Goal: Information Seeking & Learning: Check status

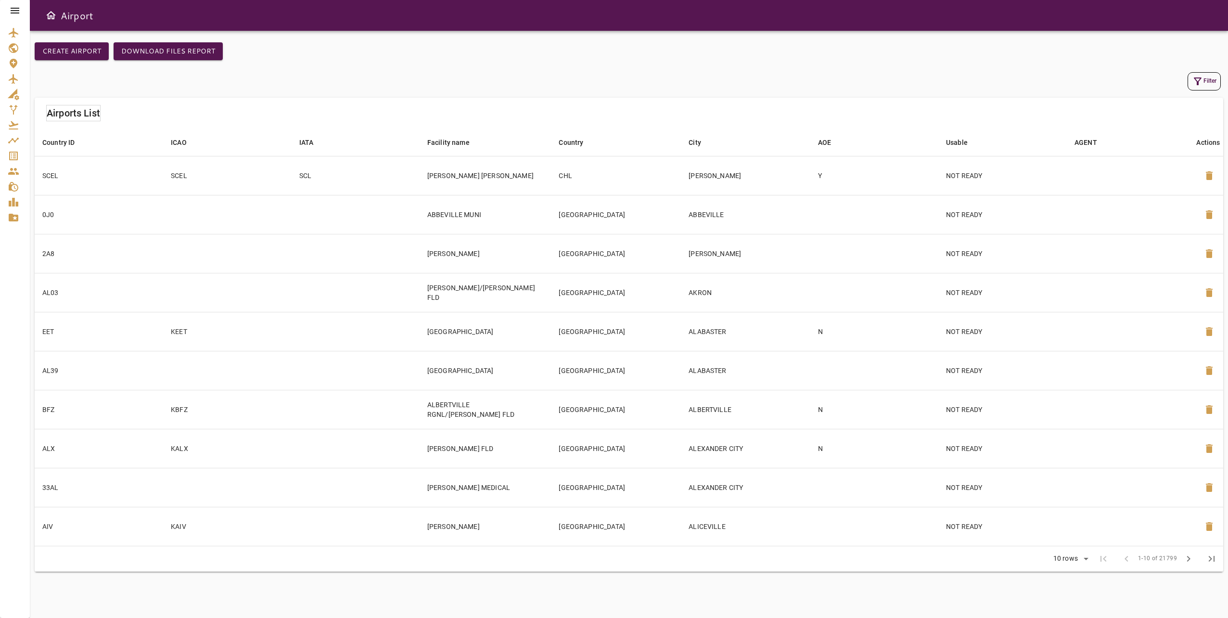
click at [19, 7] on icon at bounding box center [15, 11] width 12 height 12
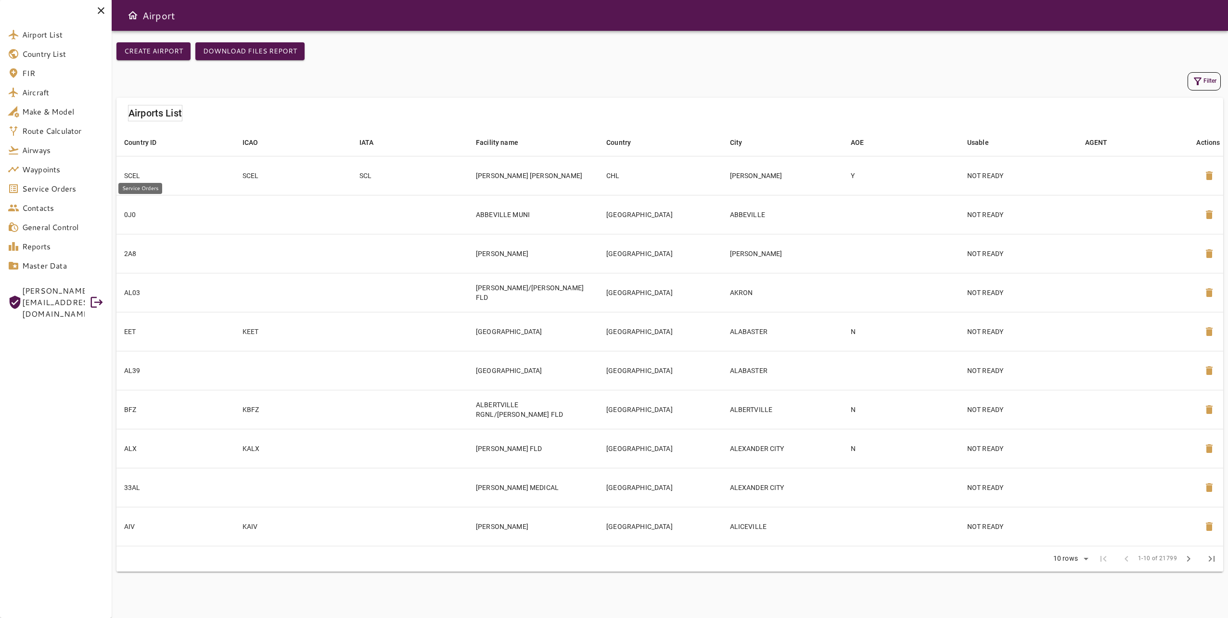
click at [68, 191] on span "Service Orders" at bounding box center [63, 189] width 82 height 12
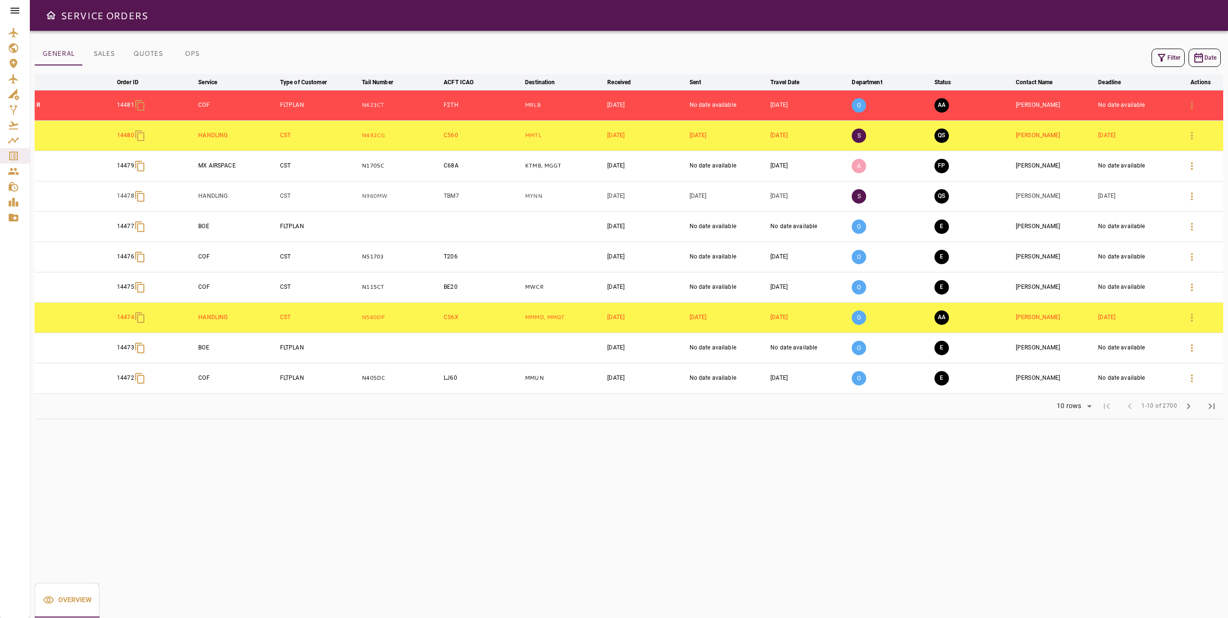
click at [13, 12] on icon at bounding box center [15, 11] width 12 height 12
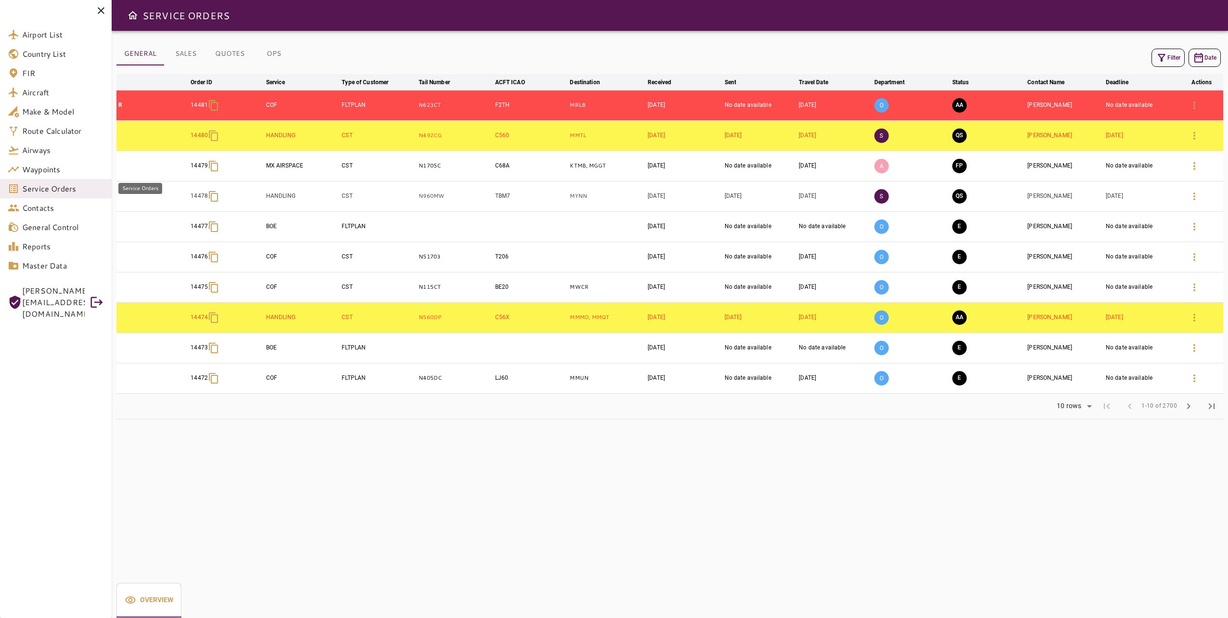
click at [68, 188] on span "Service Orders" at bounding box center [63, 189] width 82 height 12
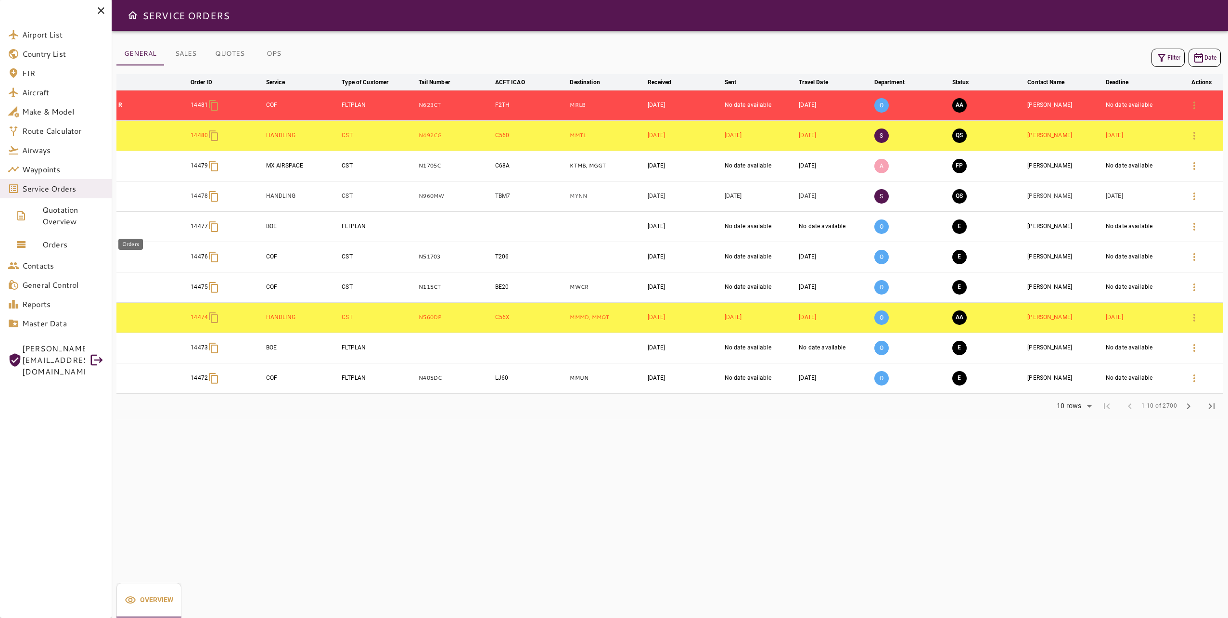
click at [72, 246] on span "Orders" at bounding box center [73, 245] width 62 height 12
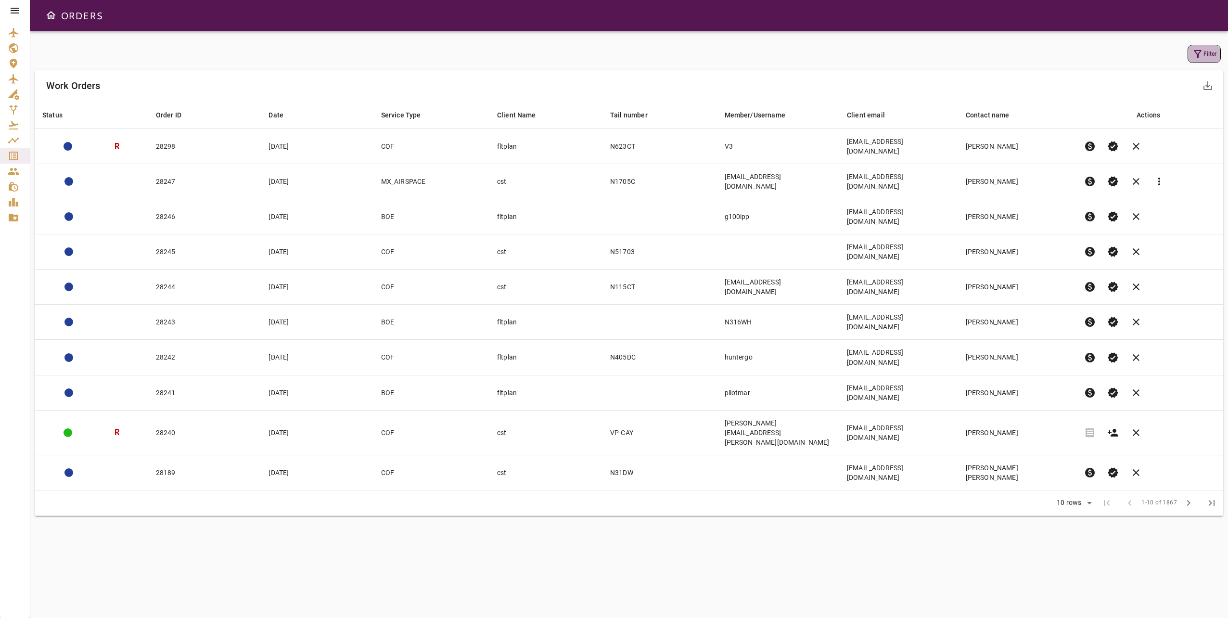
click at [1200, 55] on icon "button" at bounding box center [1198, 54] width 12 height 12
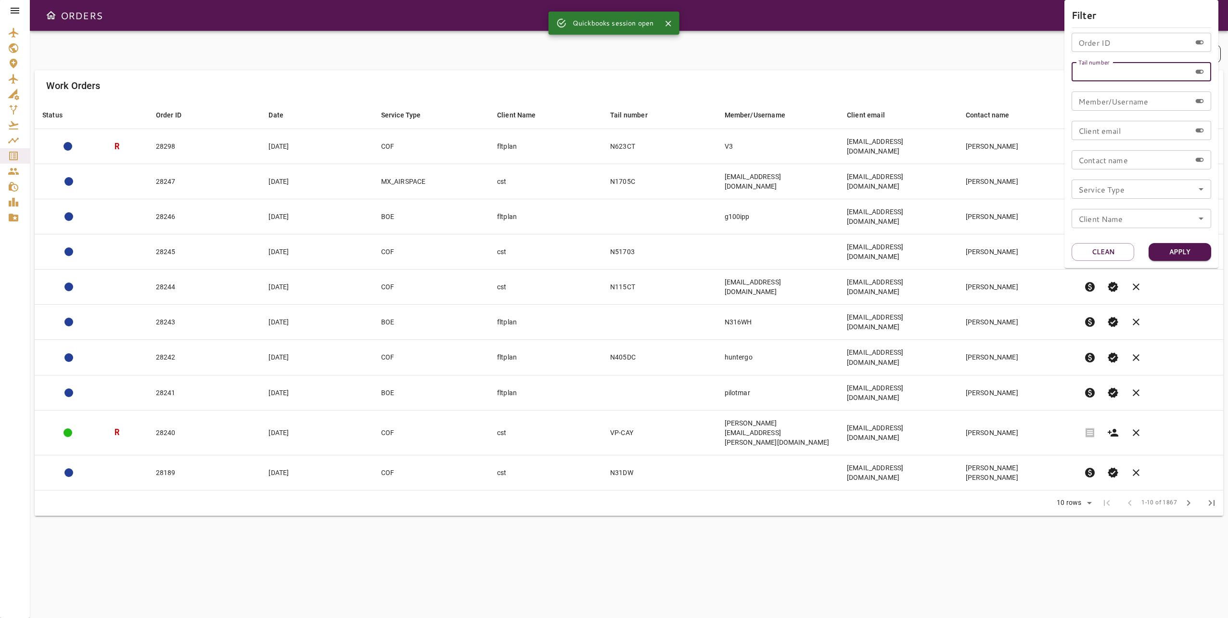
click at [1107, 75] on input "Tail number" at bounding box center [1131, 71] width 119 height 19
type input "******"
click at [1186, 244] on button "Apply" at bounding box center [1180, 252] width 63 height 18
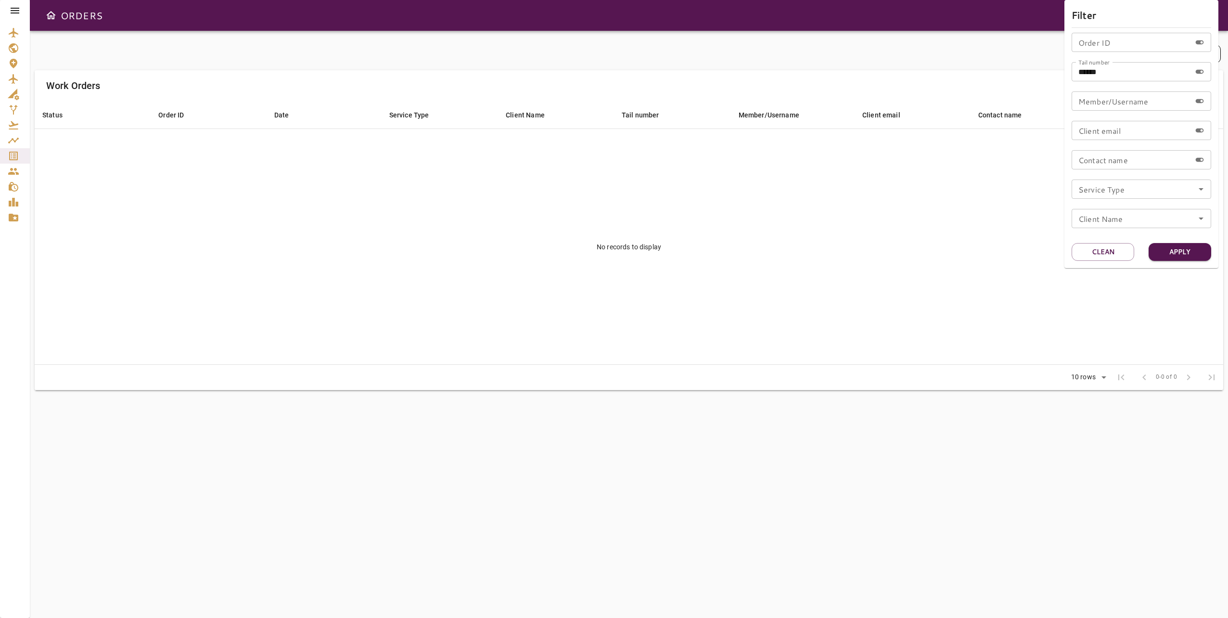
click at [3, 8] on div at bounding box center [614, 309] width 1228 height 618
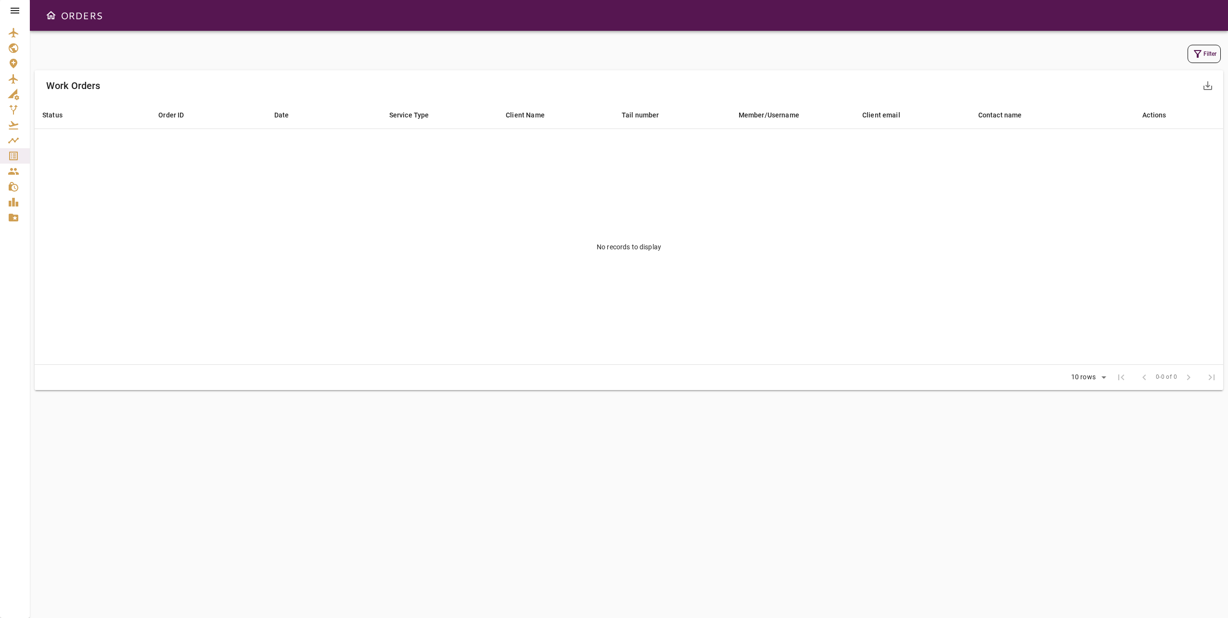
click at [23, 8] on div at bounding box center [15, 10] width 30 height 21
click at [18, 8] on icon at bounding box center [15, 11] width 9 height 6
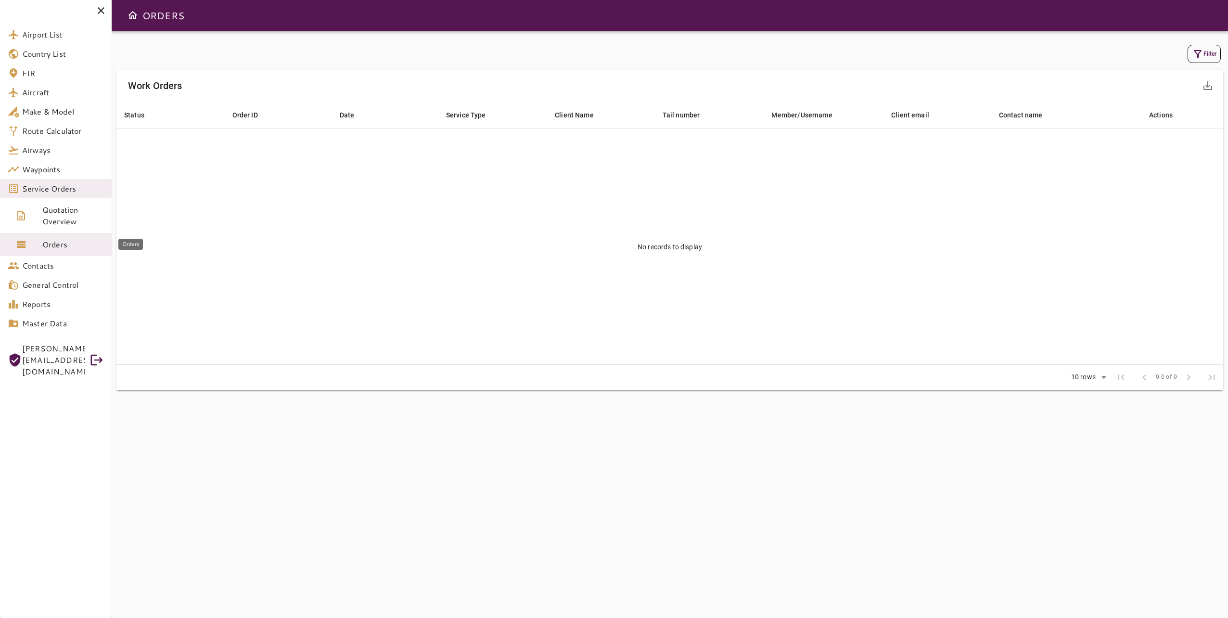
click at [68, 245] on span "Orders" at bounding box center [73, 245] width 62 height 12
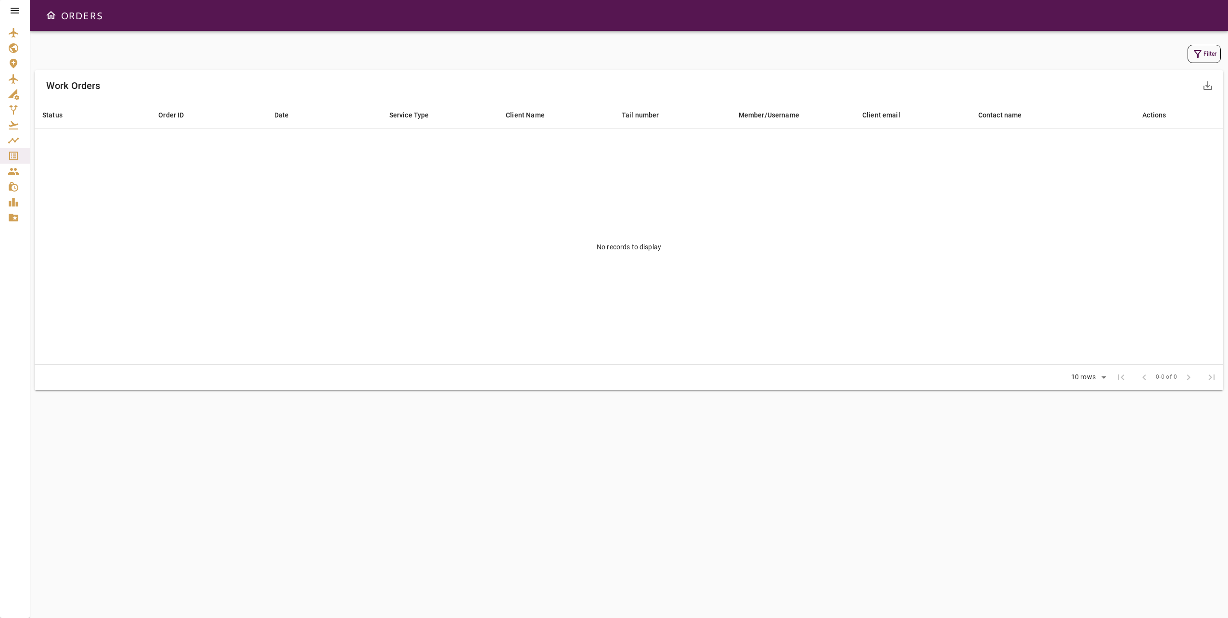
click at [712, 264] on td "No records to display" at bounding box center [629, 247] width 1189 height 236
click at [12, 12] on icon at bounding box center [15, 11] width 12 height 12
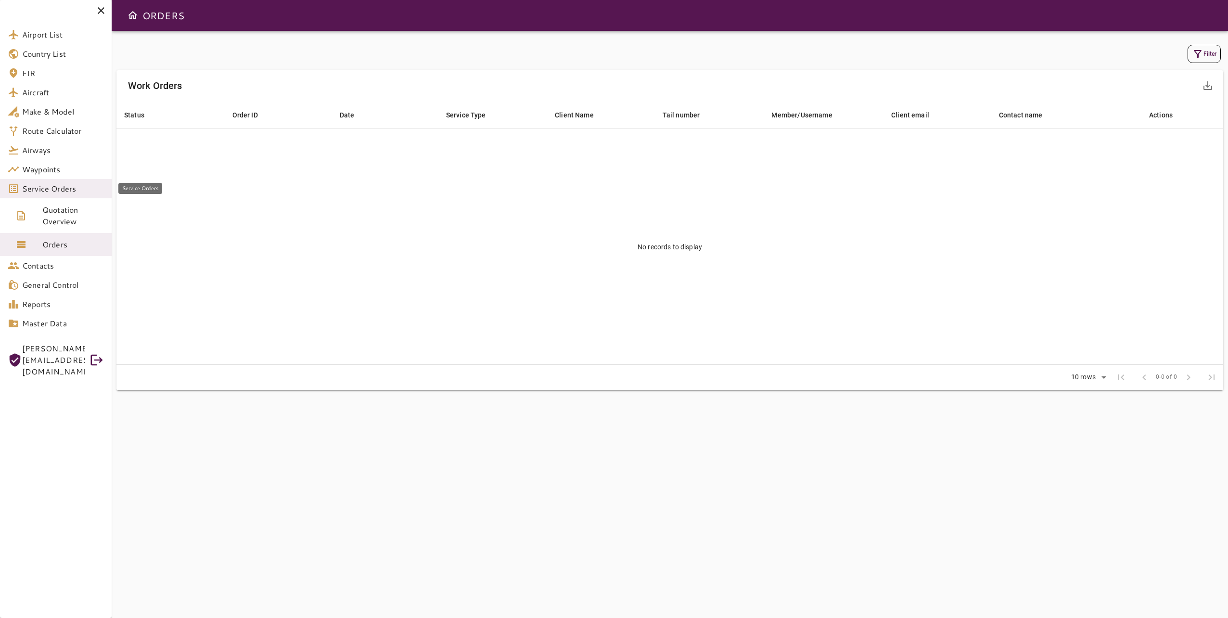
click at [42, 188] on span "Service Orders" at bounding box center [63, 189] width 82 height 12
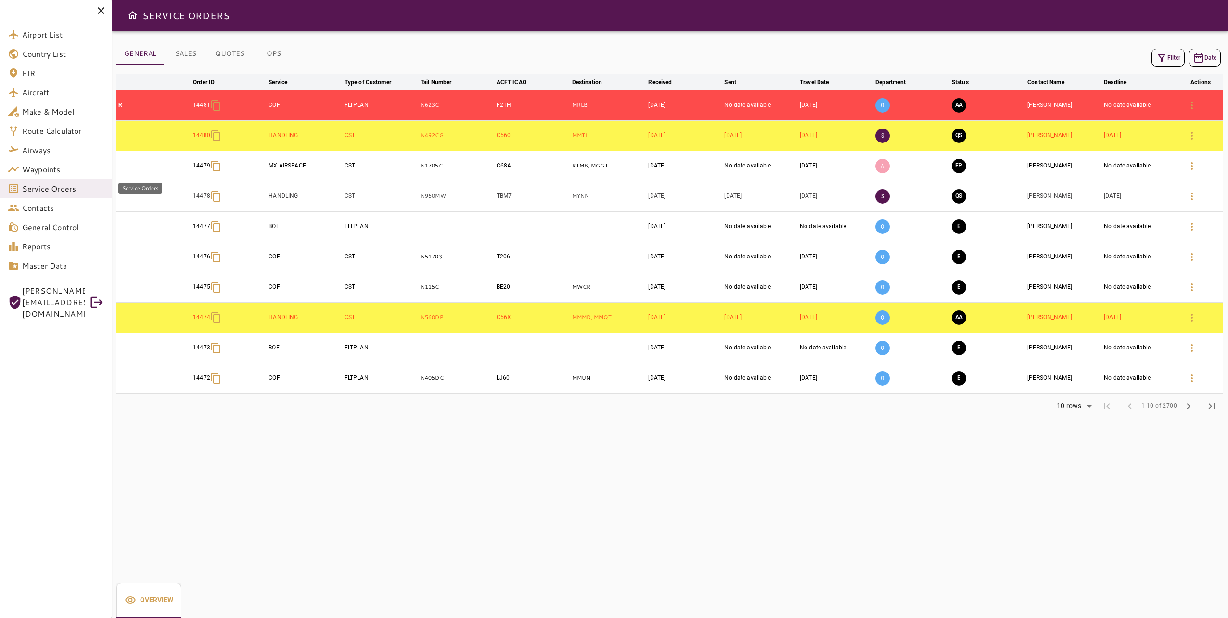
click at [30, 191] on span "Service Orders" at bounding box center [63, 189] width 82 height 12
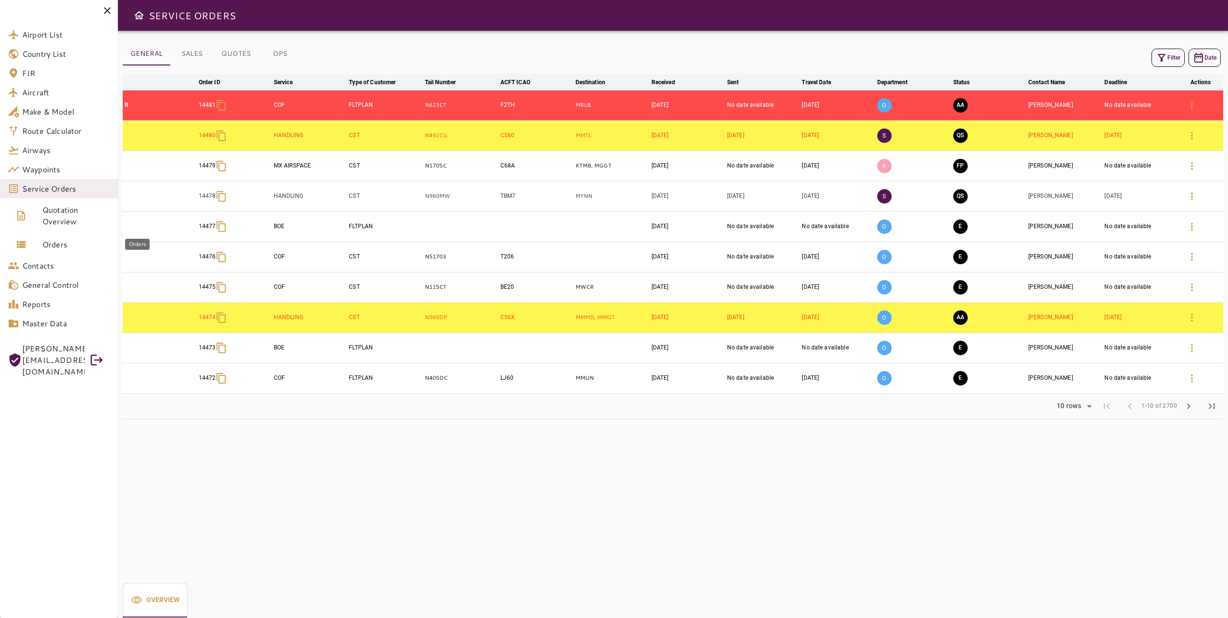
click at [42, 247] on div "Orders" at bounding box center [28, 245] width 27 height 12
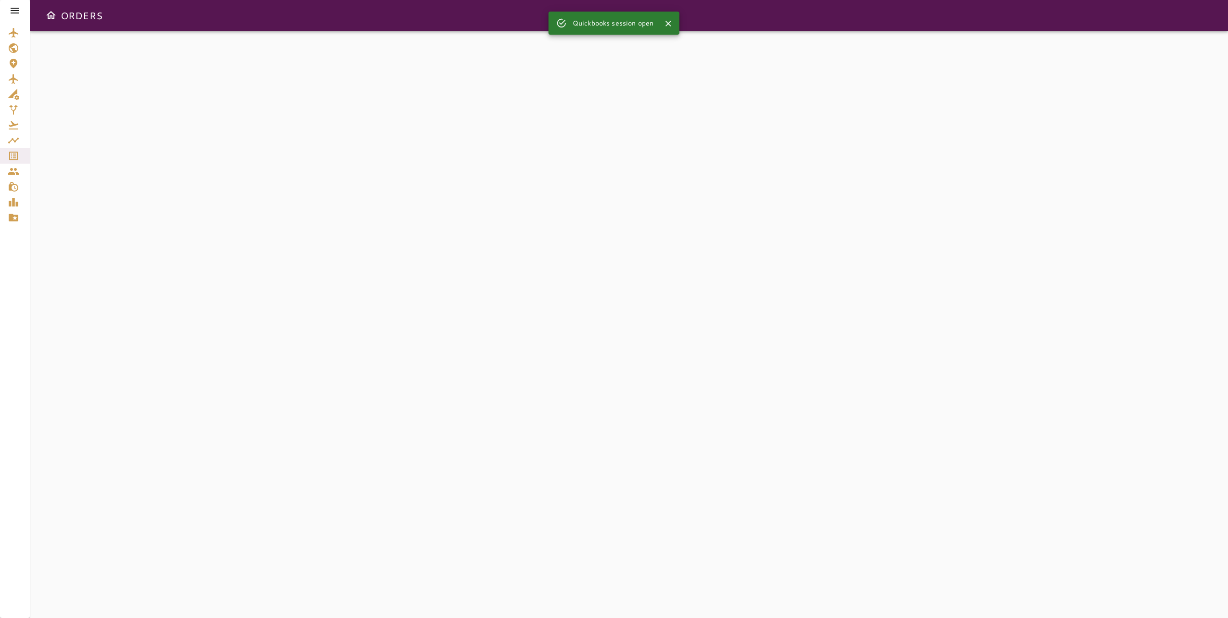
click at [242, 112] on div "Filter Work Orders save_alt Status arrow_downward Order ID arrow_downward Date …" at bounding box center [629, 324] width 1199 height 587
click at [18, 9] on icon at bounding box center [15, 11] width 9 height 6
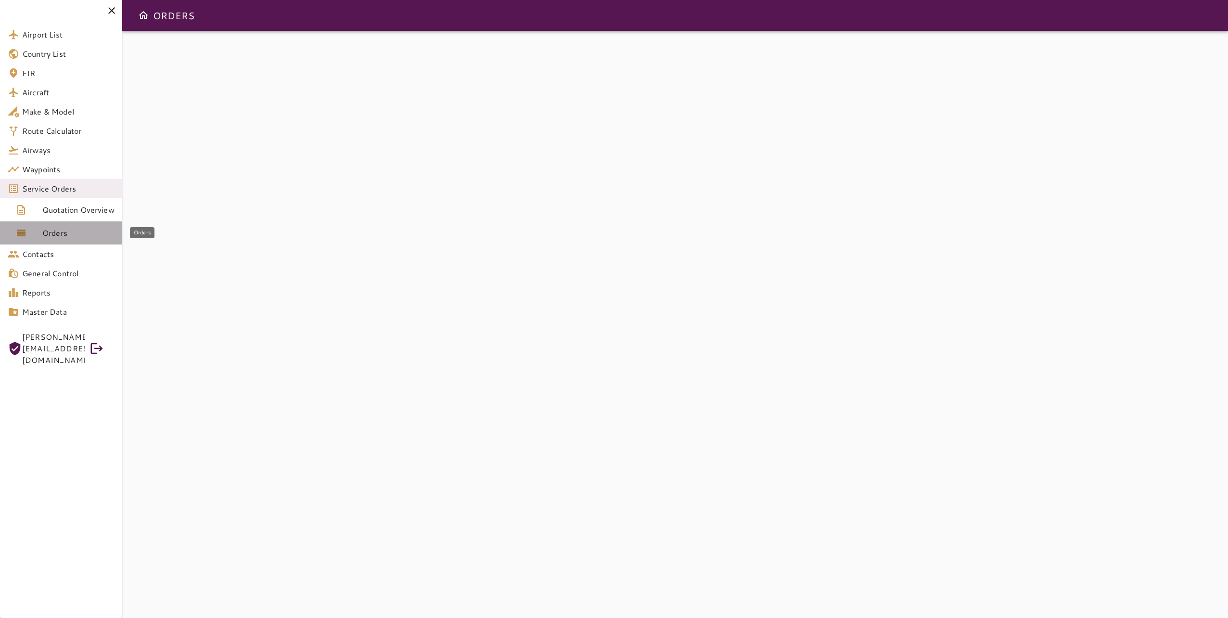
click at [64, 233] on span "Orders" at bounding box center [78, 233] width 72 height 12
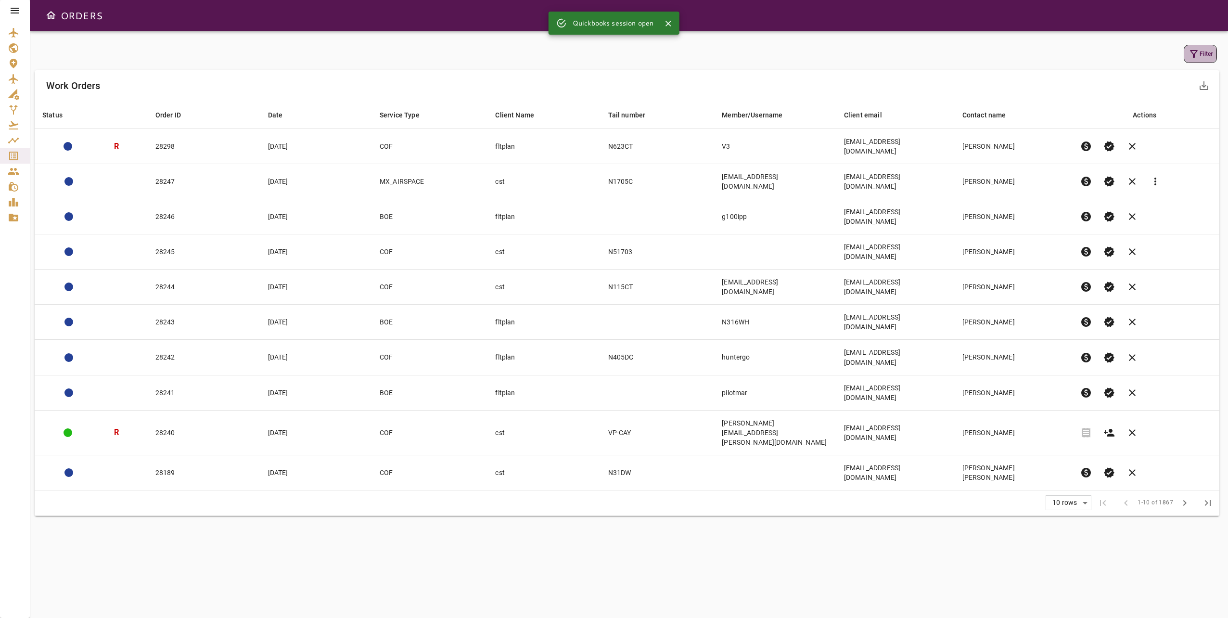
click at [1202, 53] on button "Filter" at bounding box center [1200, 54] width 33 height 18
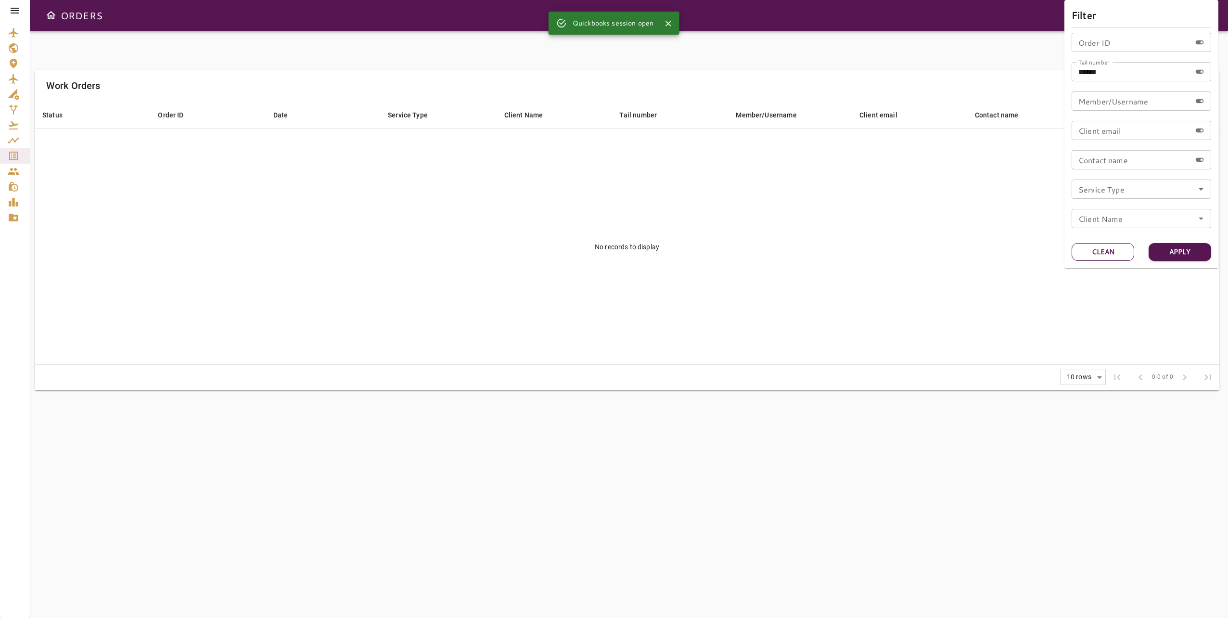
drag, startPoint x: 1097, startPoint y: 255, endPoint x: 1097, endPoint y: 277, distance: 22.1
click at [1097, 255] on button "Clean" at bounding box center [1103, 252] width 63 height 18
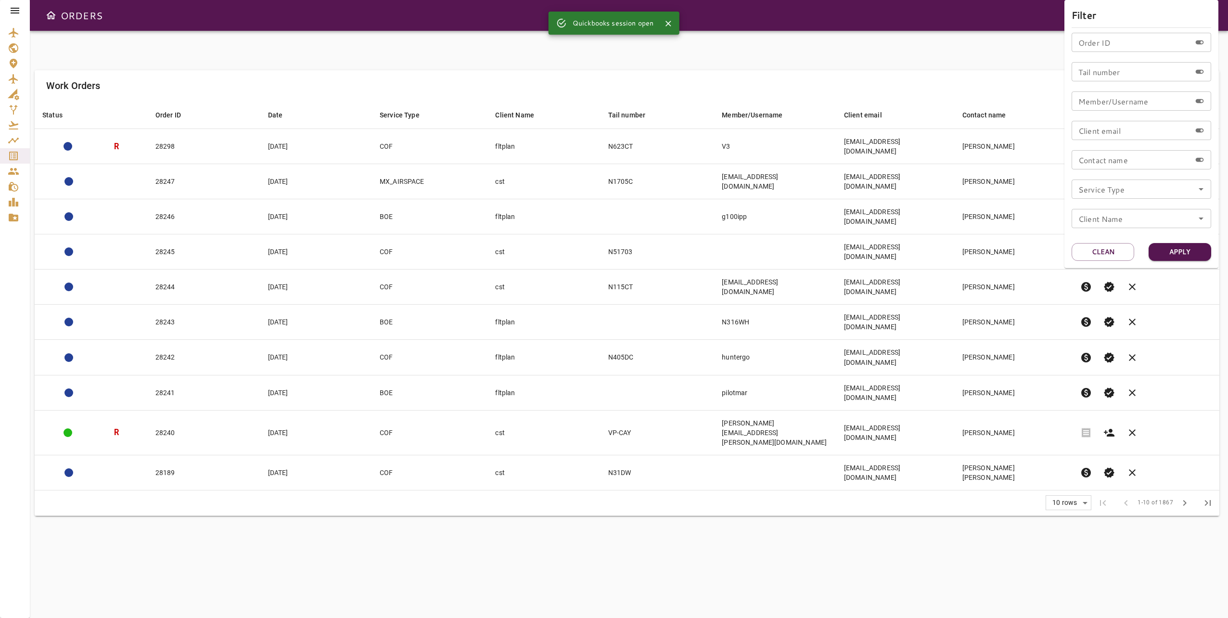
drag, startPoint x: 797, startPoint y: 483, endPoint x: 809, endPoint y: 466, distance: 20.4
click at [797, 485] on div at bounding box center [614, 309] width 1228 height 618
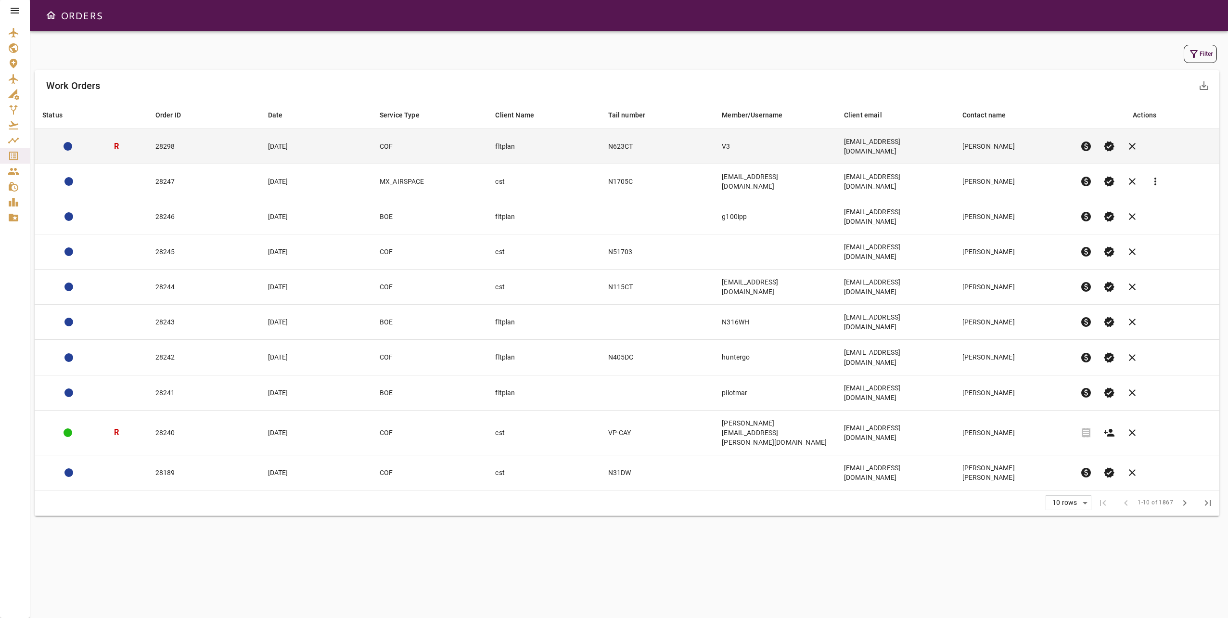
click at [955, 142] on td "[EMAIL_ADDRESS][DOMAIN_NAME]" at bounding box center [896, 146] width 118 height 35
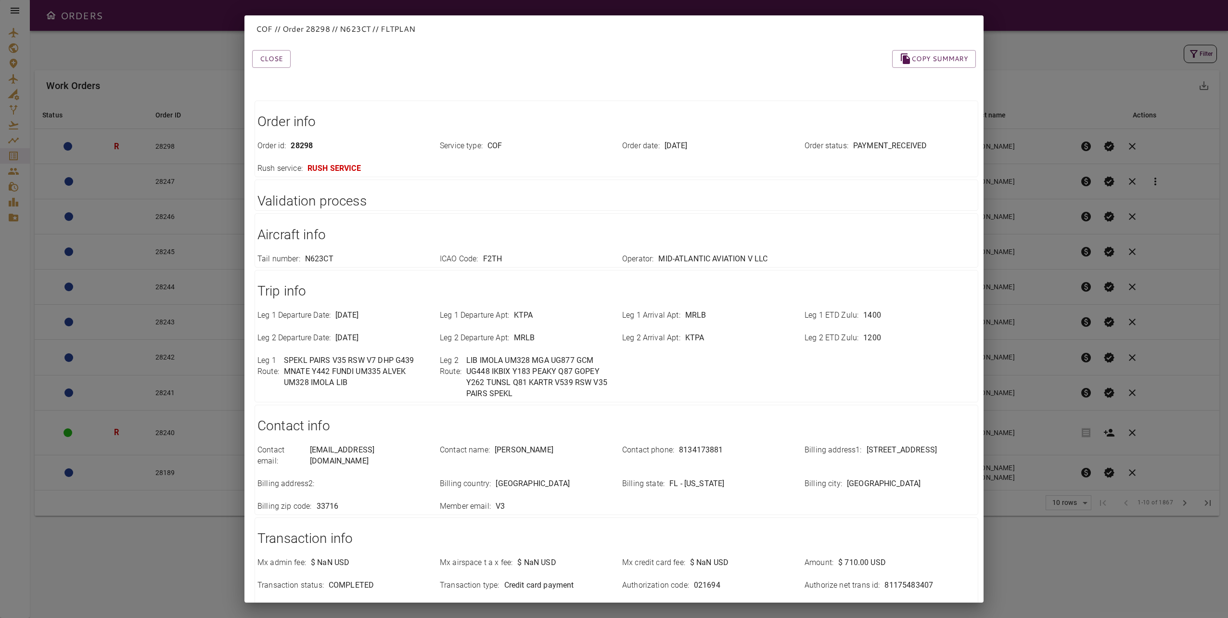
drag, startPoint x: 390, startPoint y: 311, endPoint x: 420, endPoint y: 346, distance: 45.4
click at [420, 346] on div "Leg 1 Departure Date : [DATE] Leg 1 Departure Apt : KTPA Leg 1 Arrival Apt : MR…" at bounding box center [611, 348] width 730 height 101
